Goal: Transaction & Acquisition: Purchase product/service

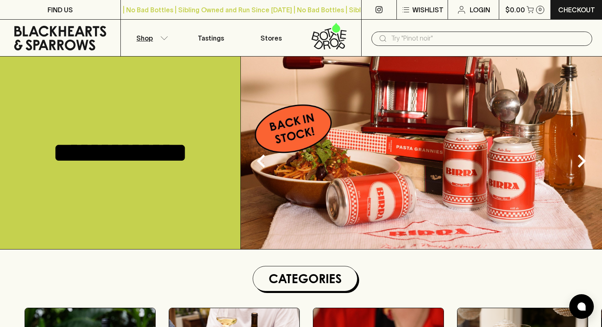
click at [156, 41] on button "Shop" at bounding box center [151, 38] width 60 height 36
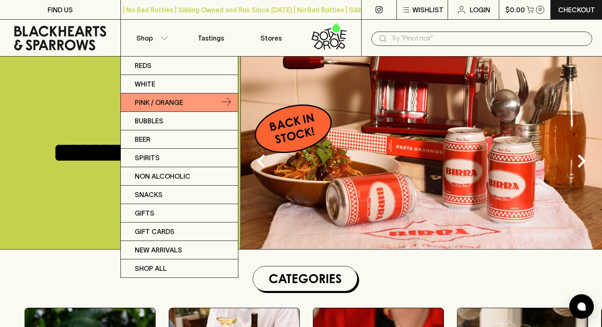
click at [161, 99] on p "Pink / Orange" at bounding box center [159, 103] width 48 height 10
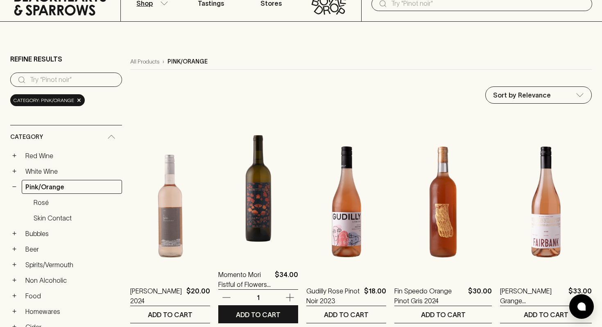
scroll to position [35, 0]
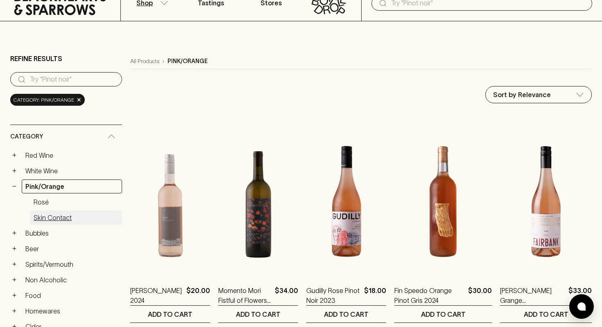
click at [61, 217] on link "Skin Contact" at bounding box center [76, 218] width 92 height 14
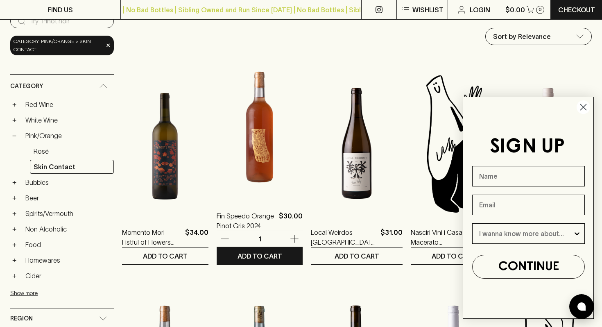
scroll to position [97, 0]
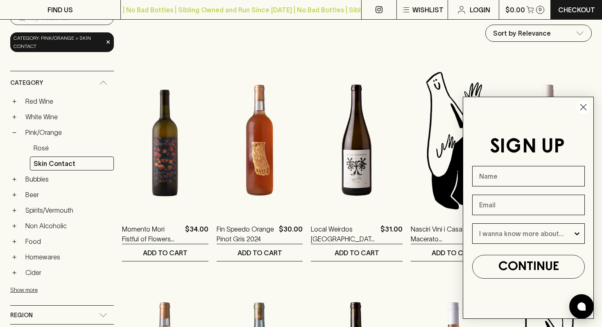
click at [585, 106] on circle "Close dialog" at bounding box center [584, 107] width 14 height 14
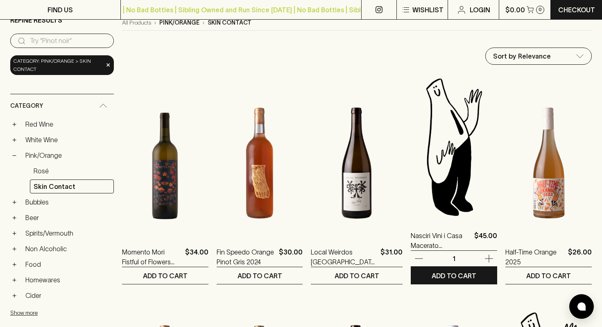
scroll to position [0, 0]
